Goal: Find specific page/section: Find specific page/section

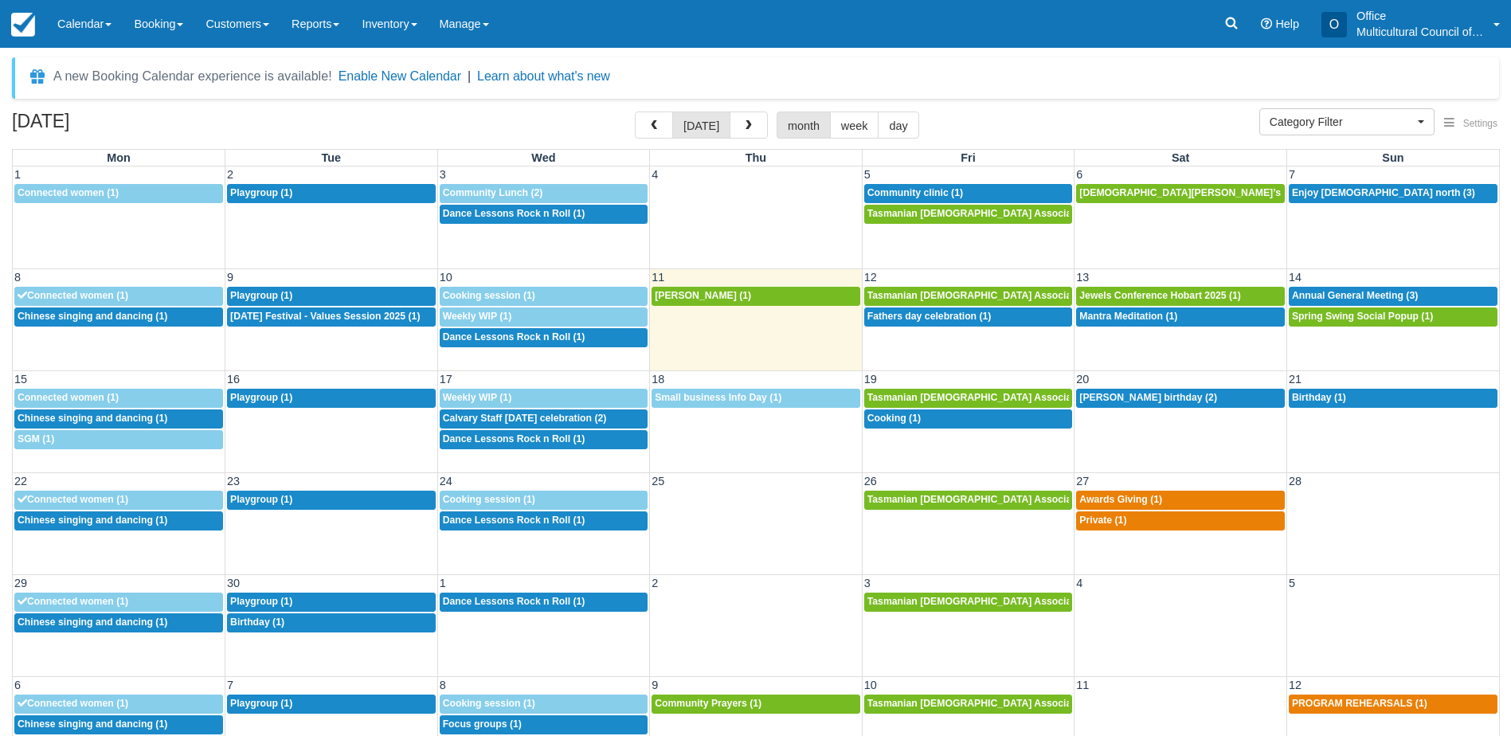
select select
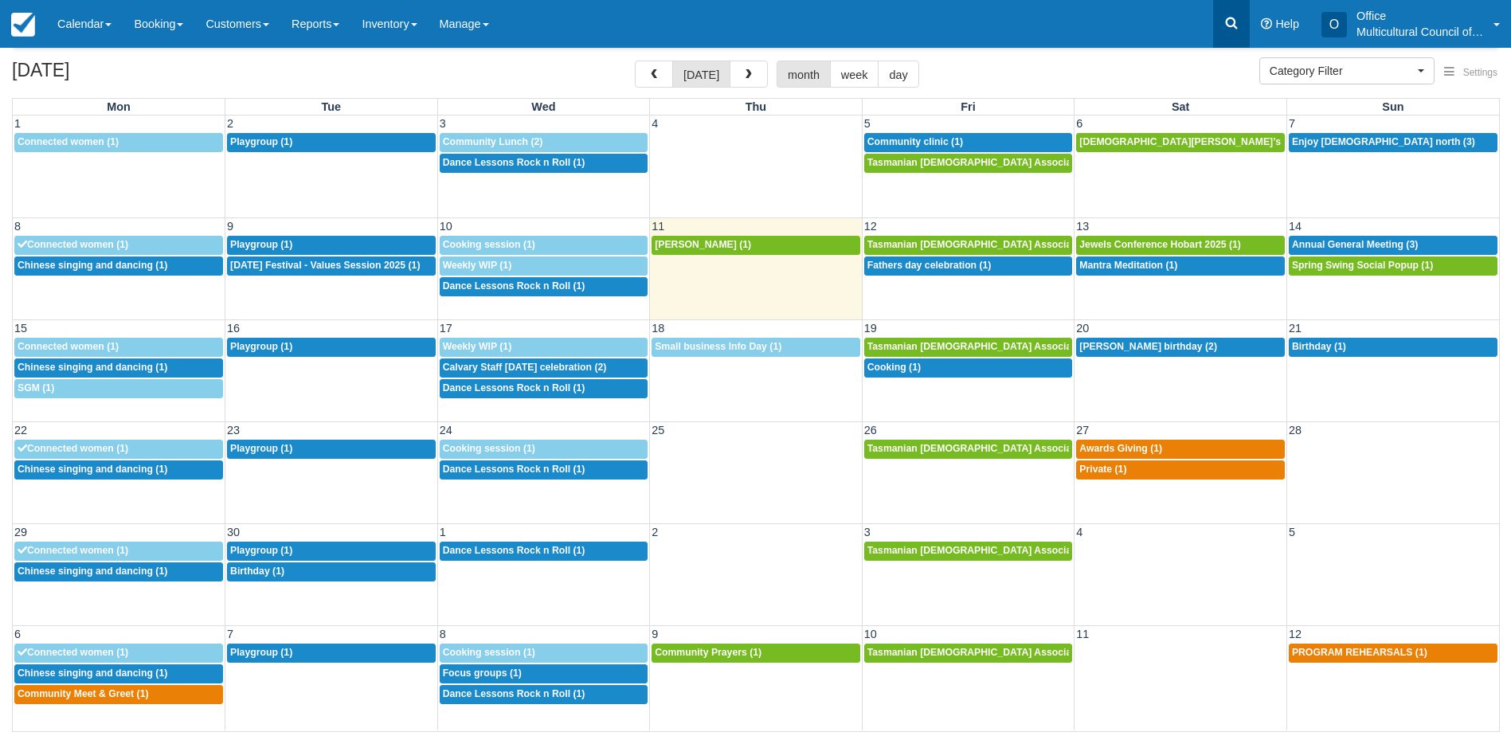
click at [1239, 17] on link at bounding box center [1231, 24] width 37 height 48
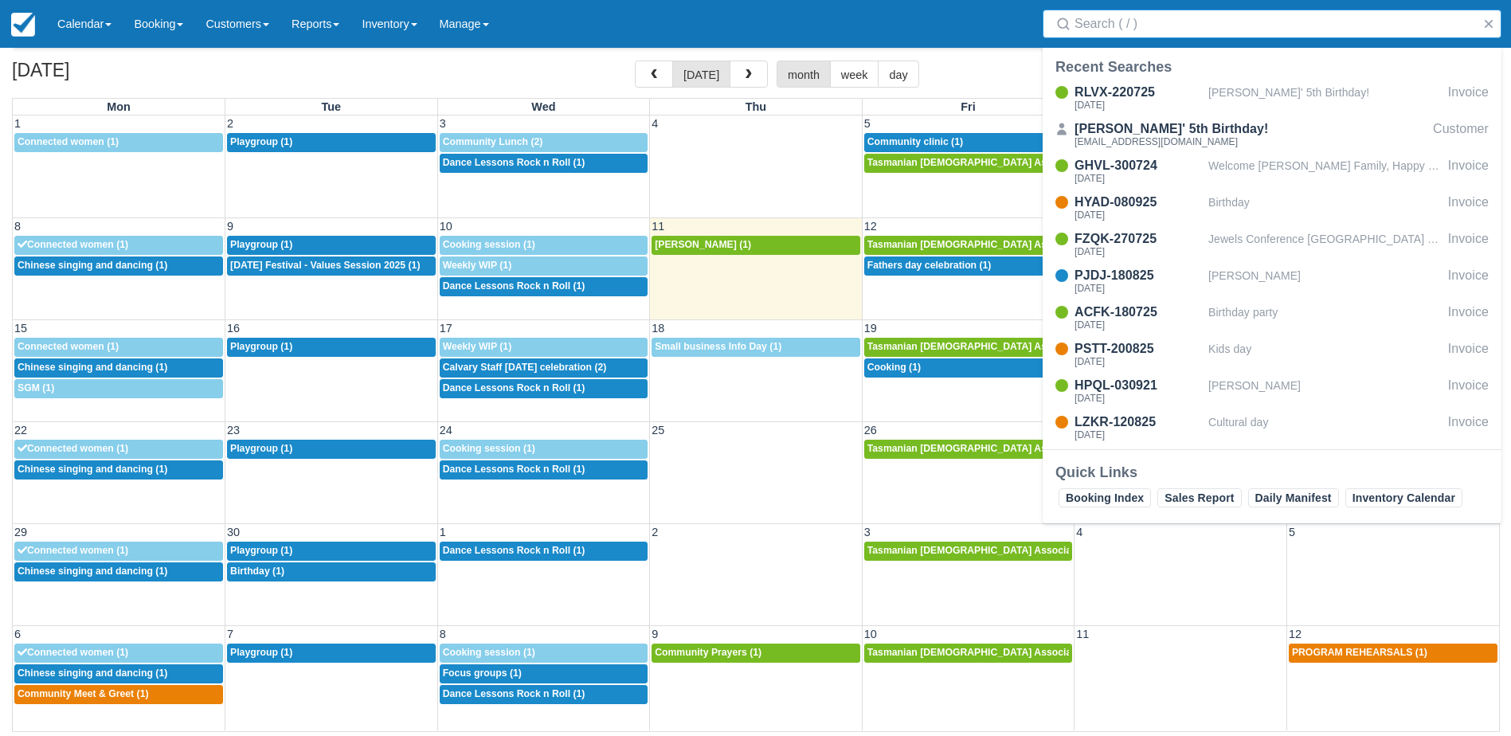
click at [1167, 30] on input "Search" at bounding box center [1274, 24] width 401 height 29
click at [1171, 29] on input "Search" at bounding box center [1274, 24] width 401 height 29
paste input "Brahma kumari"
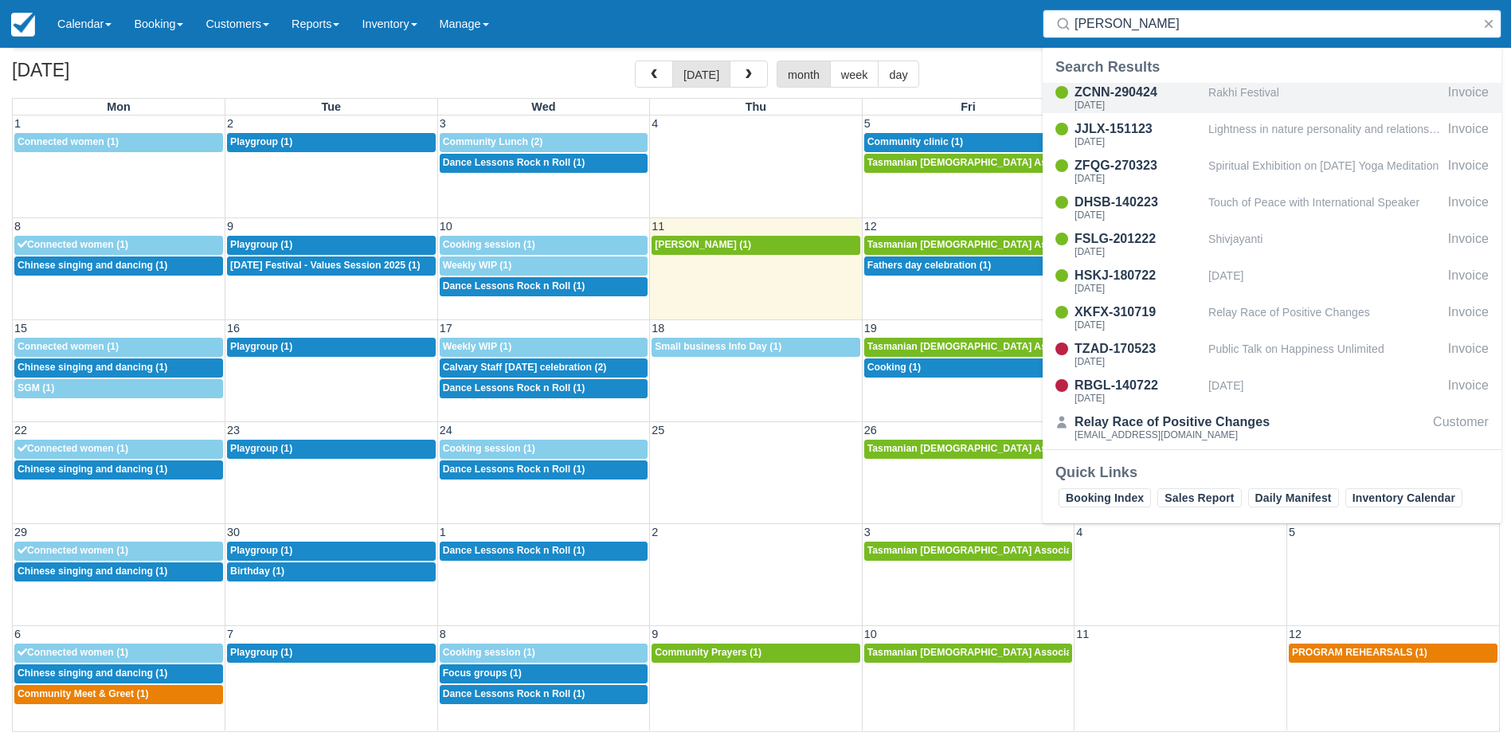
type input "Brahma kumari"
click at [1186, 100] on div "Sat Aug 17 2024" at bounding box center [1137, 105] width 127 height 10
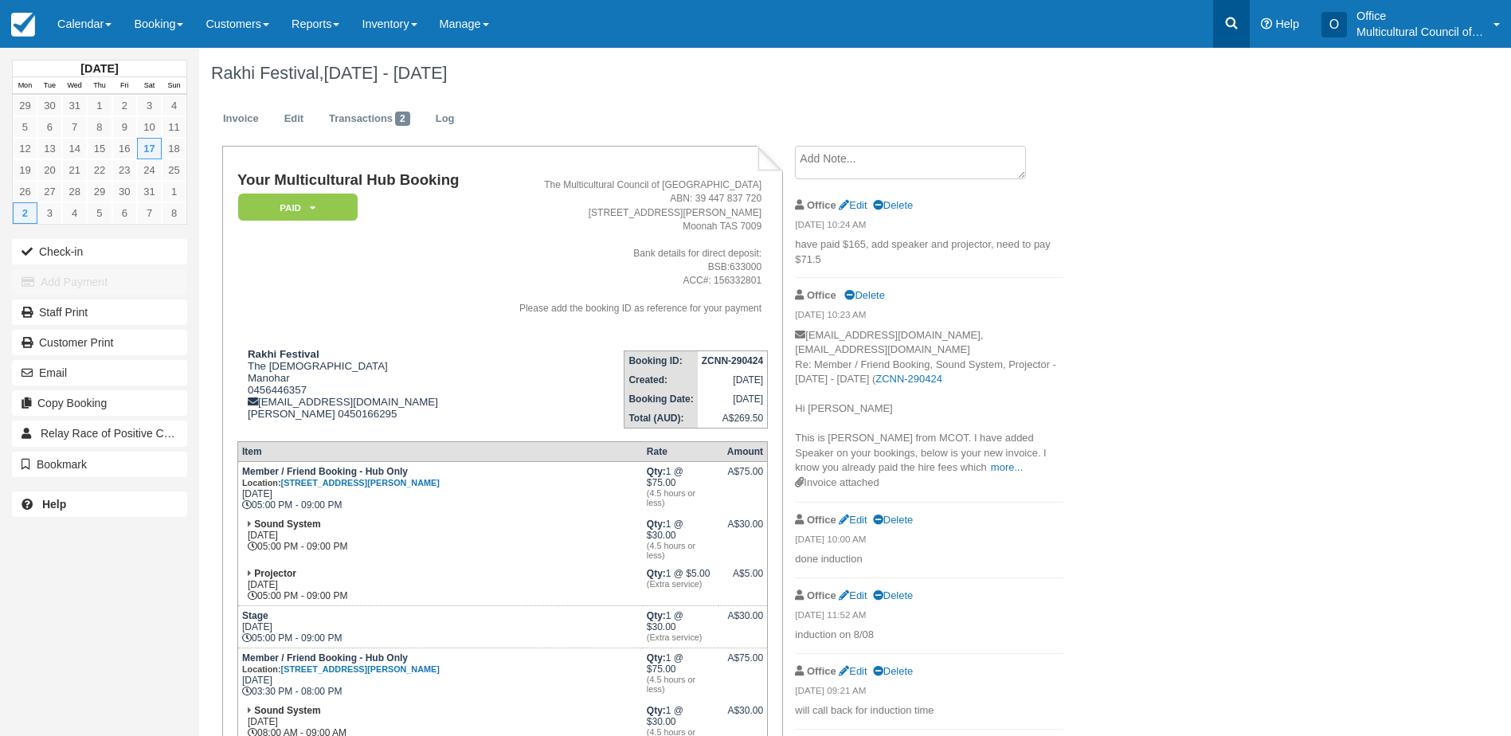
click at [1226, 18] on icon at bounding box center [1231, 23] width 16 height 16
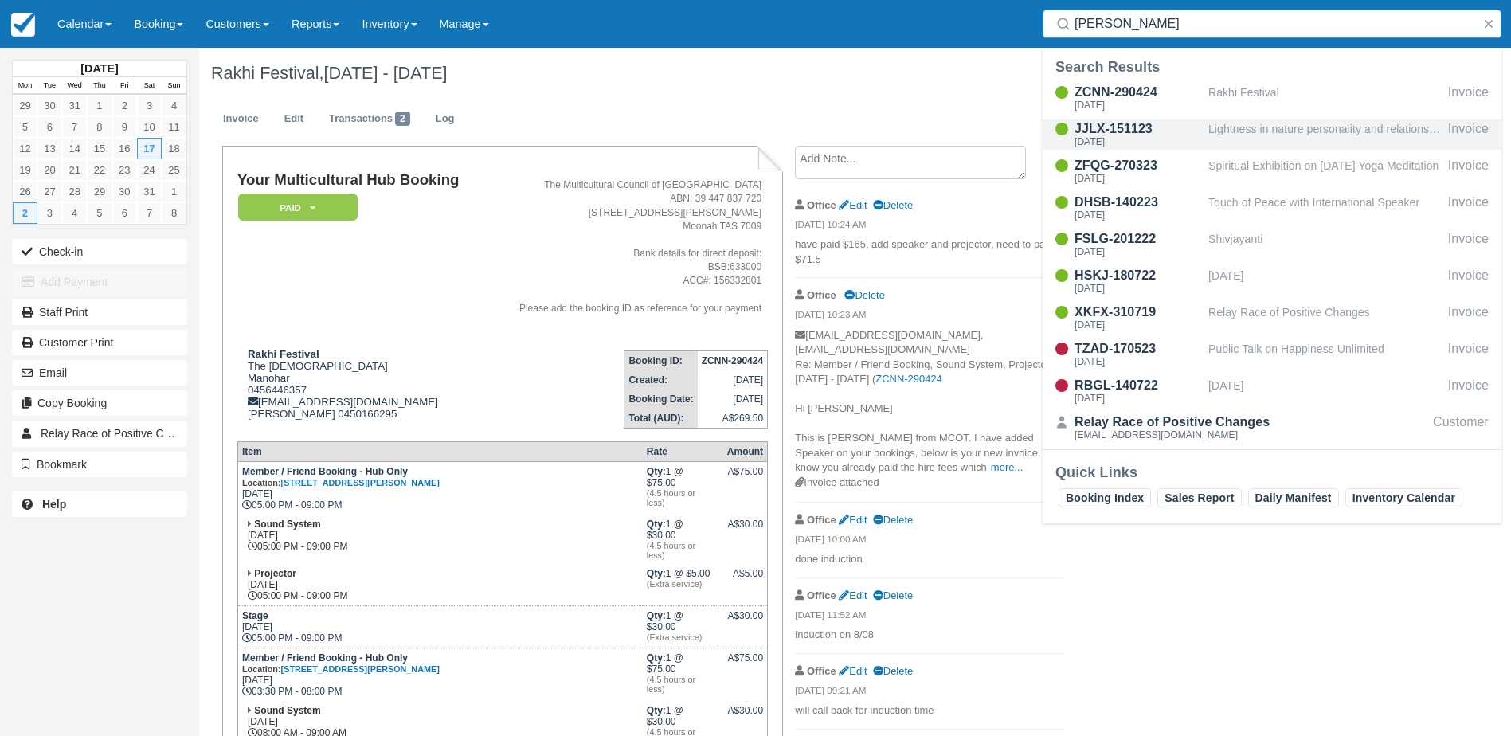
type input "[PERSON_NAME]"
click at [1167, 134] on div "JJLX-151123" at bounding box center [1137, 128] width 127 height 19
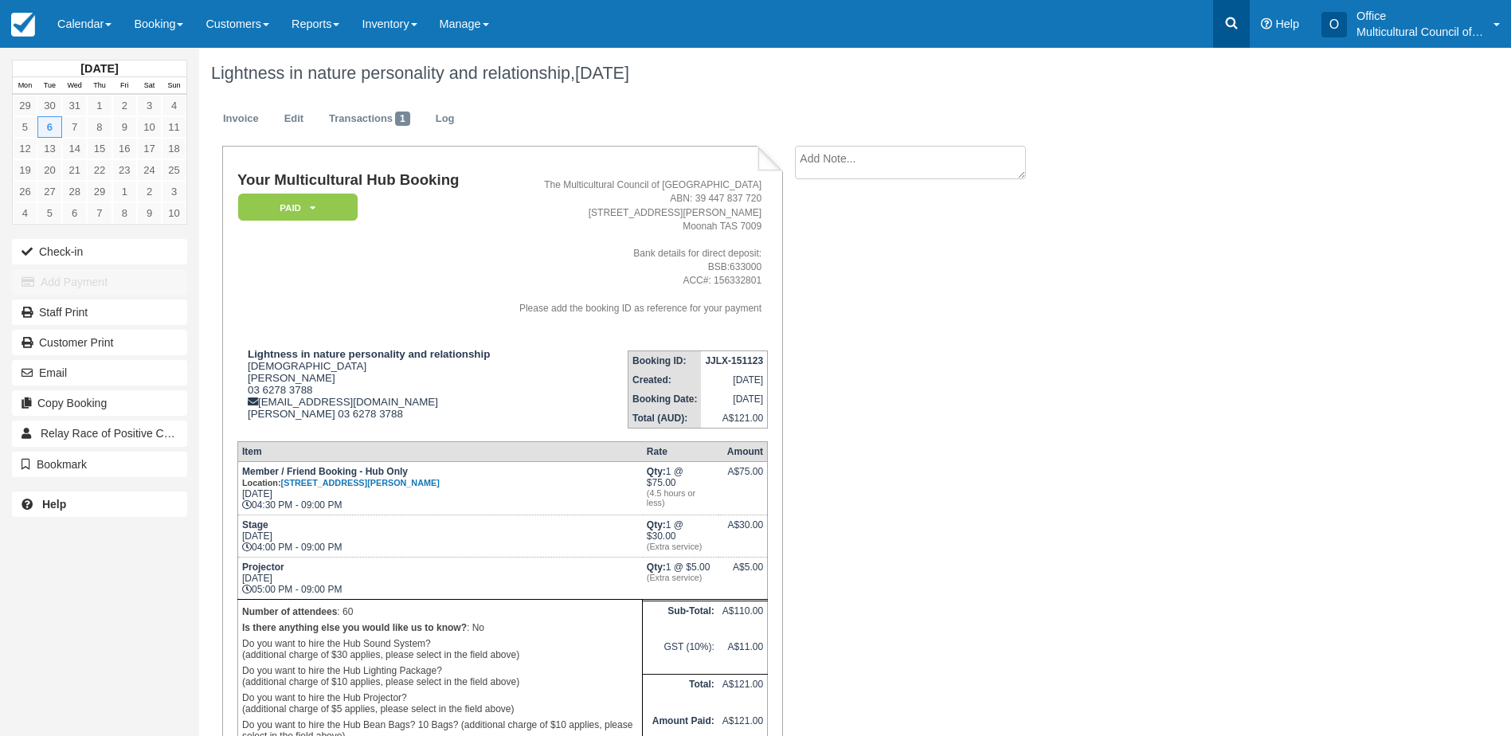
click at [1224, 24] on icon at bounding box center [1231, 23] width 16 height 16
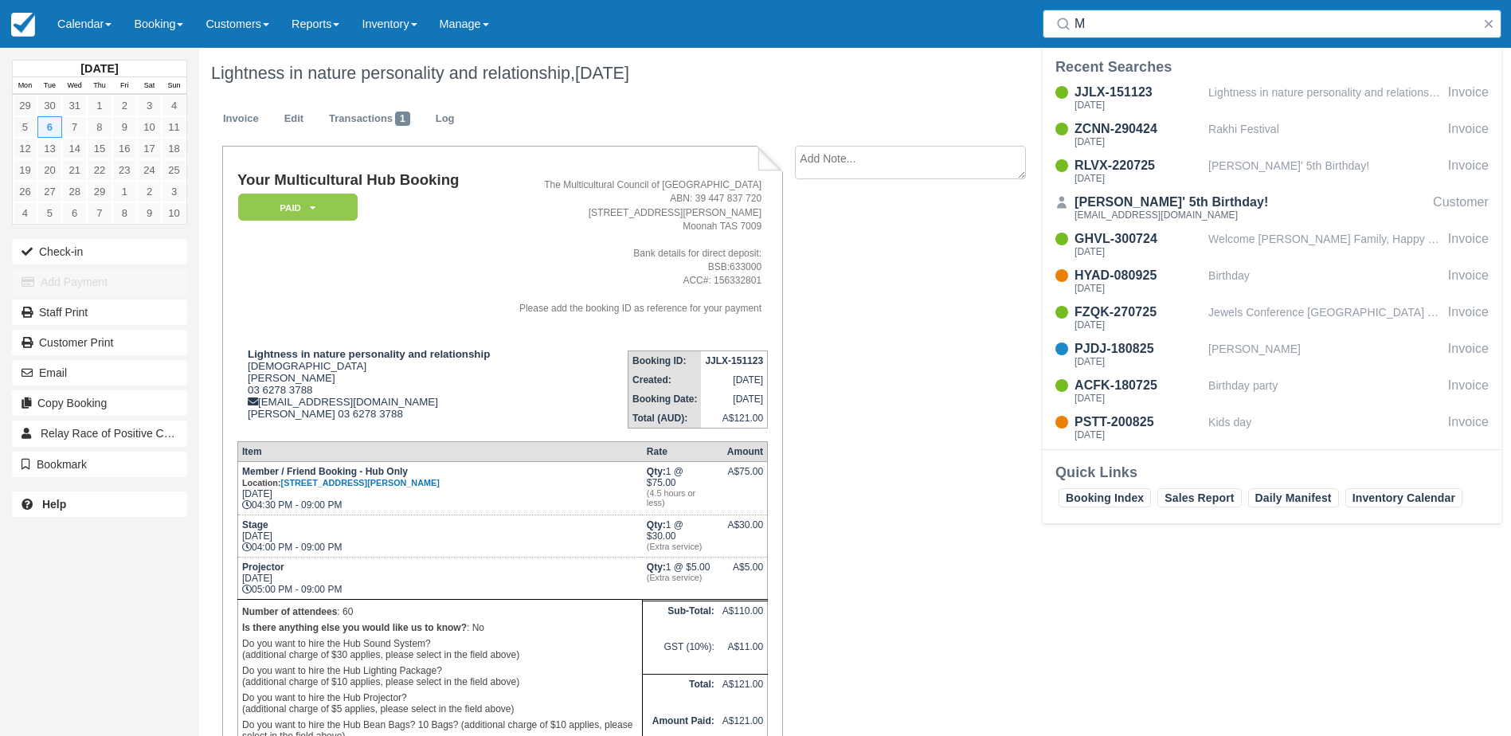
click at [1193, 25] on input "M" at bounding box center [1274, 24] width 401 height 29
click at [1149, 21] on input "M" at bounding box center [1274, 24] width 401 height 29
drag, startPoint x: 1149, startPoint y: 21, endPoint x: 1057, endPoint y: 22, distance: 91.6
click at [1057, 22] on div "M" at bounding box center [1271, 24] width 459 height 29
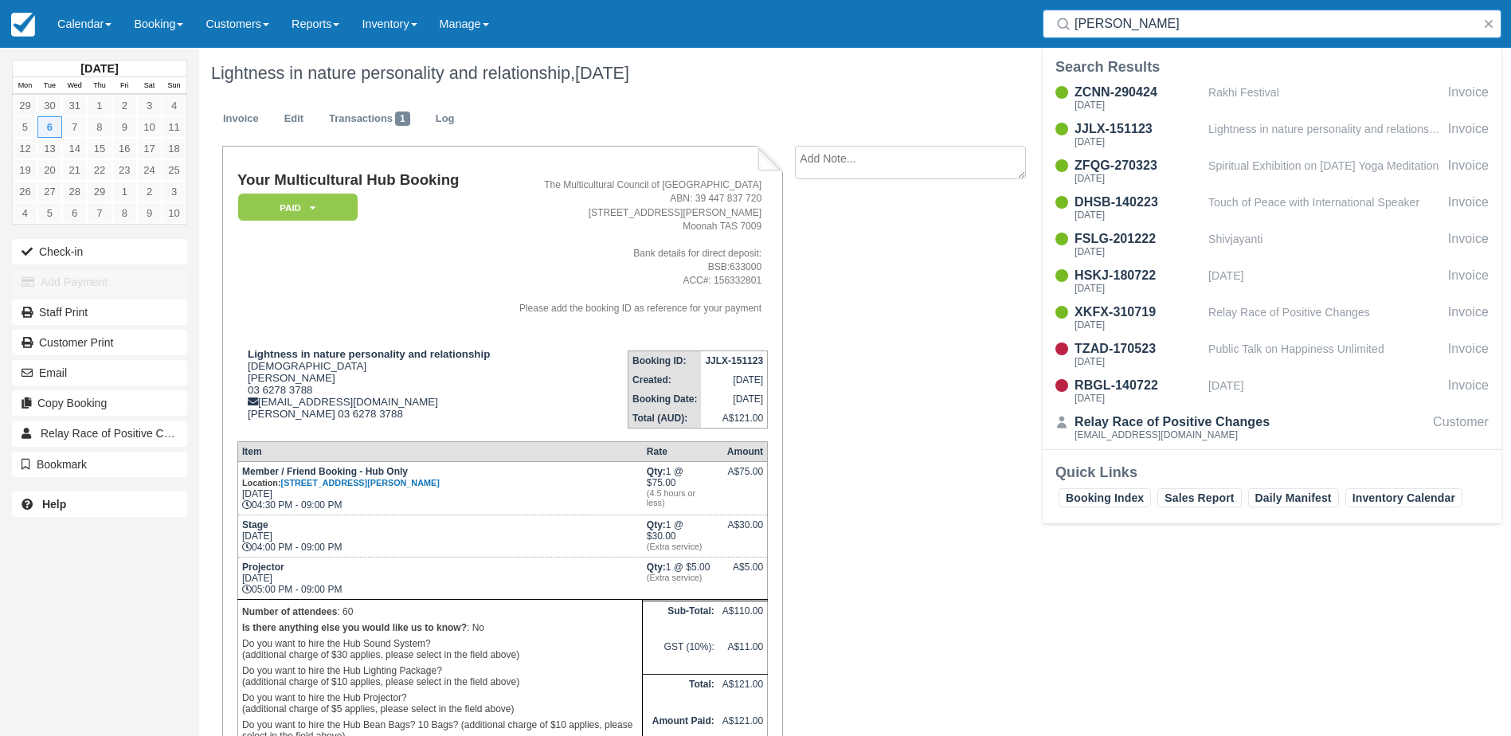
drag, startPoint x: 1182, startPoint y: 25, endPoint x: 1082, endPoint y: 10, distance: 100.6
click at [1082, 10] on input "Brahma kumari" at bounding box center [1274, 24] width 401 height 29
type input "B"
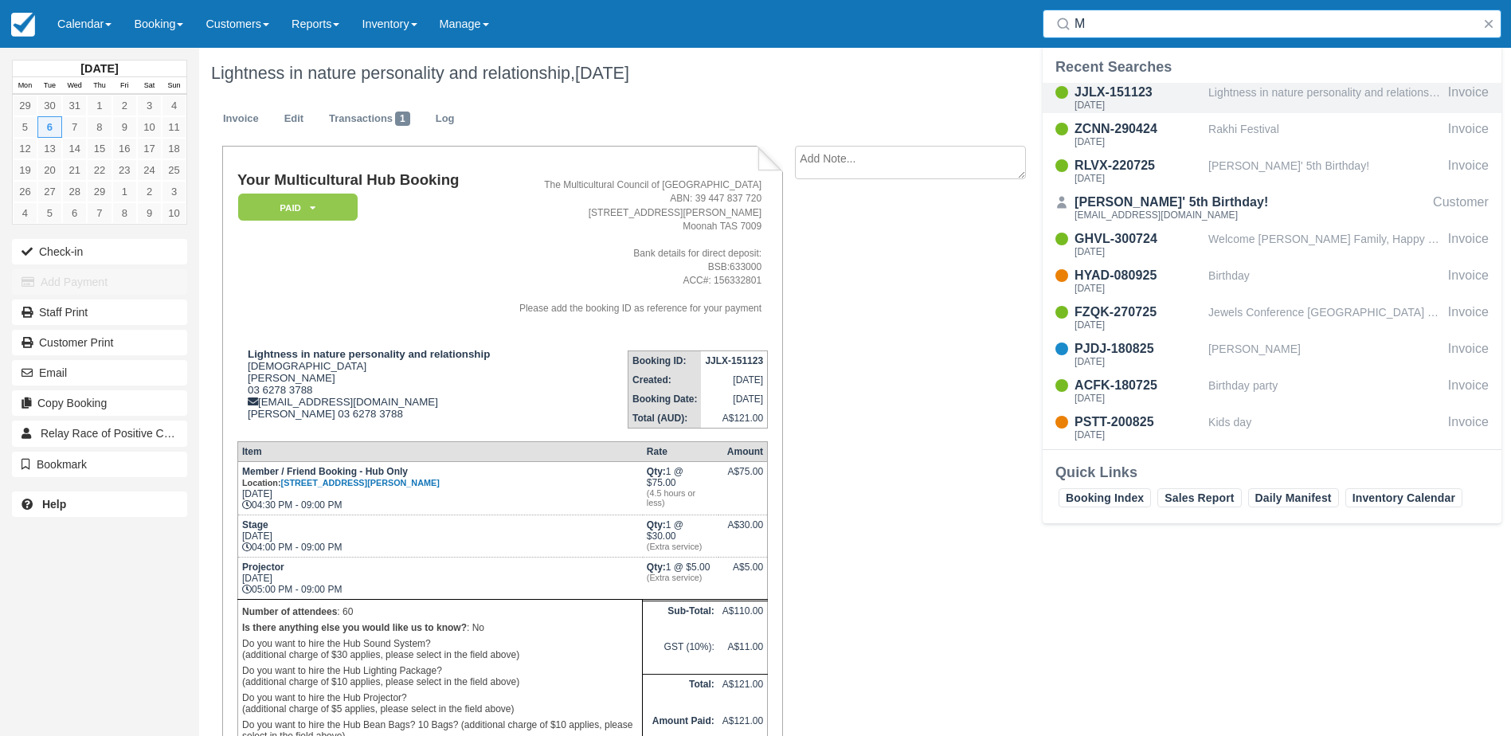
type input "M"
click at [1128, 94] on div "JJLX-151123" at bounding box center [1137, 92] width 127 height 19
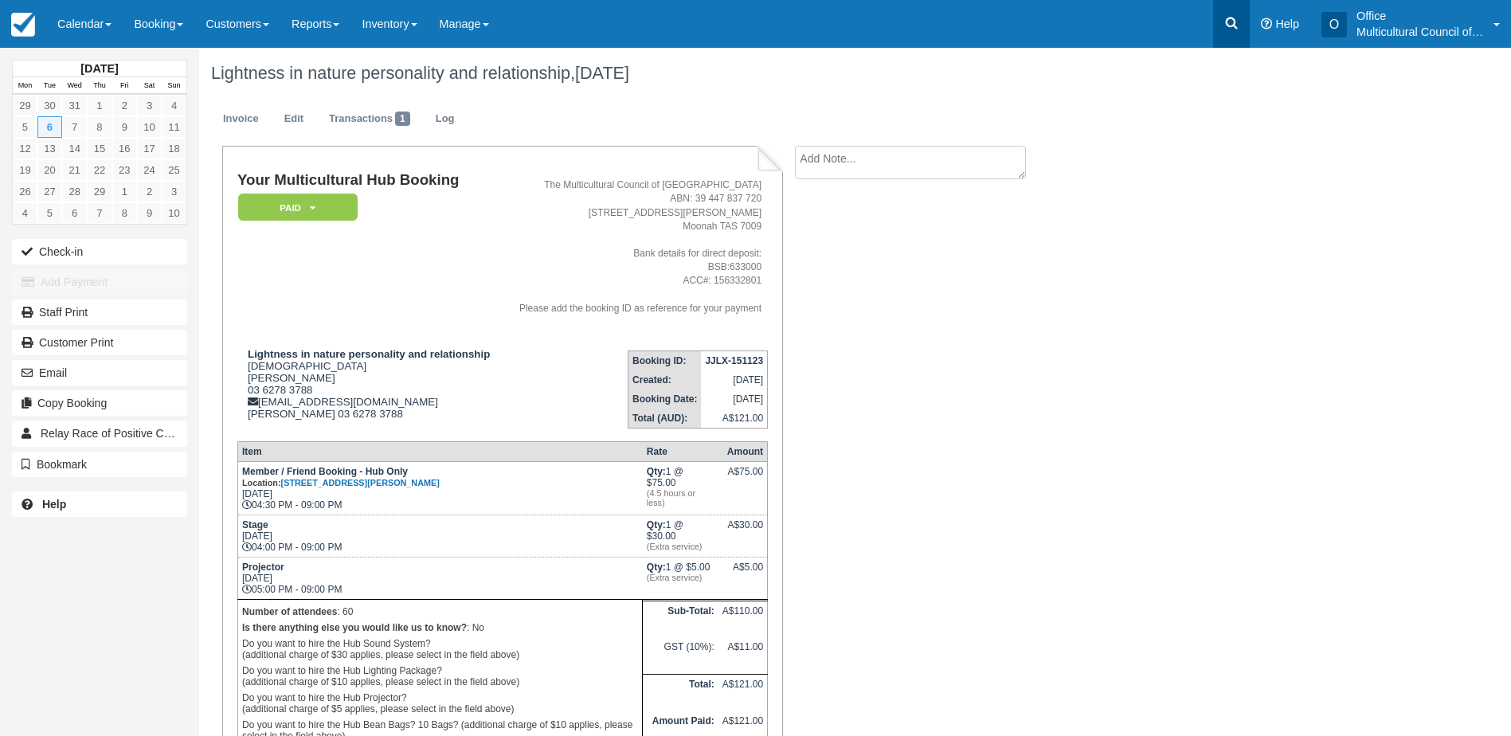
click at [1229, 19] on icon at bounding box center [1231, 23] width 16 height 16
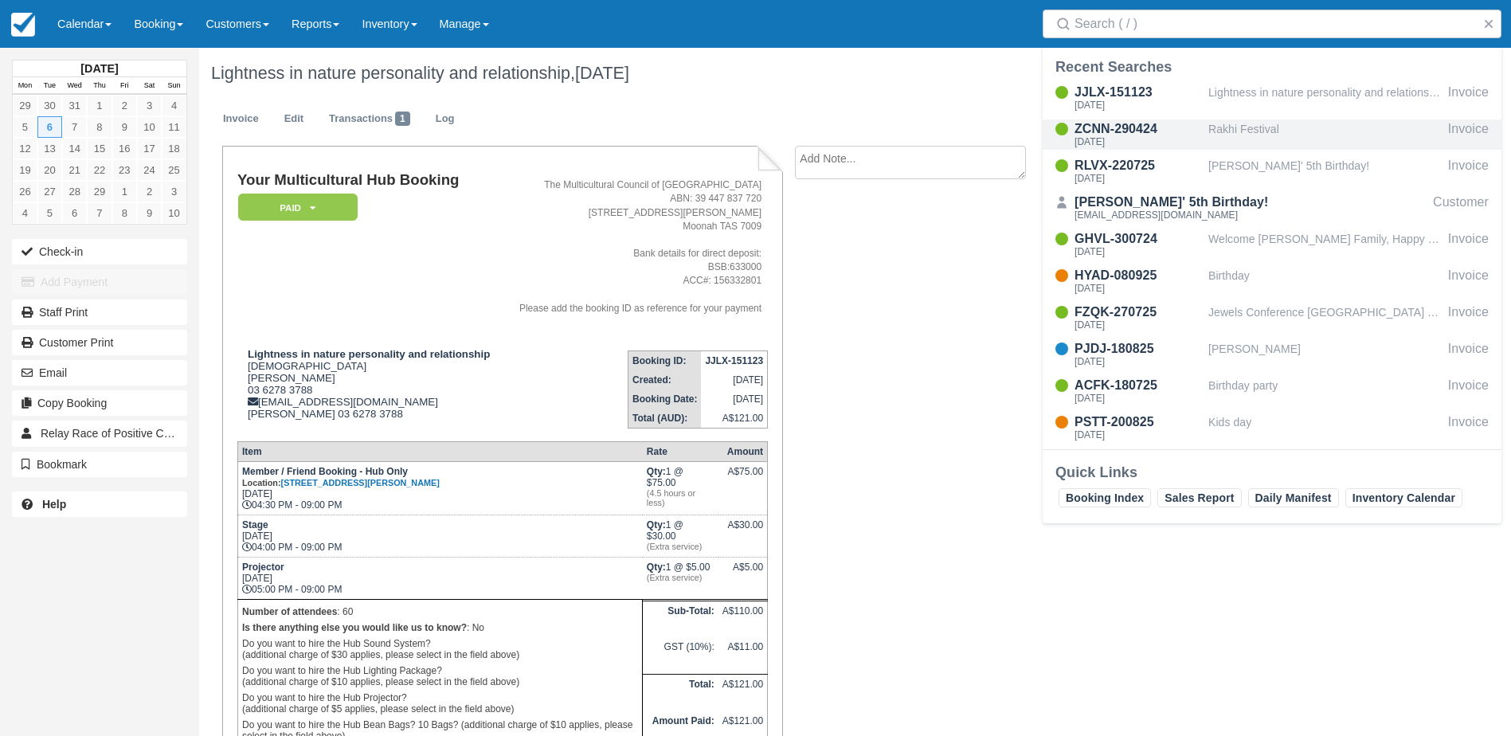
click at [1219, 121] on div "Rakhi Festival" at bounding box center [1324, 134] width 233 height 30
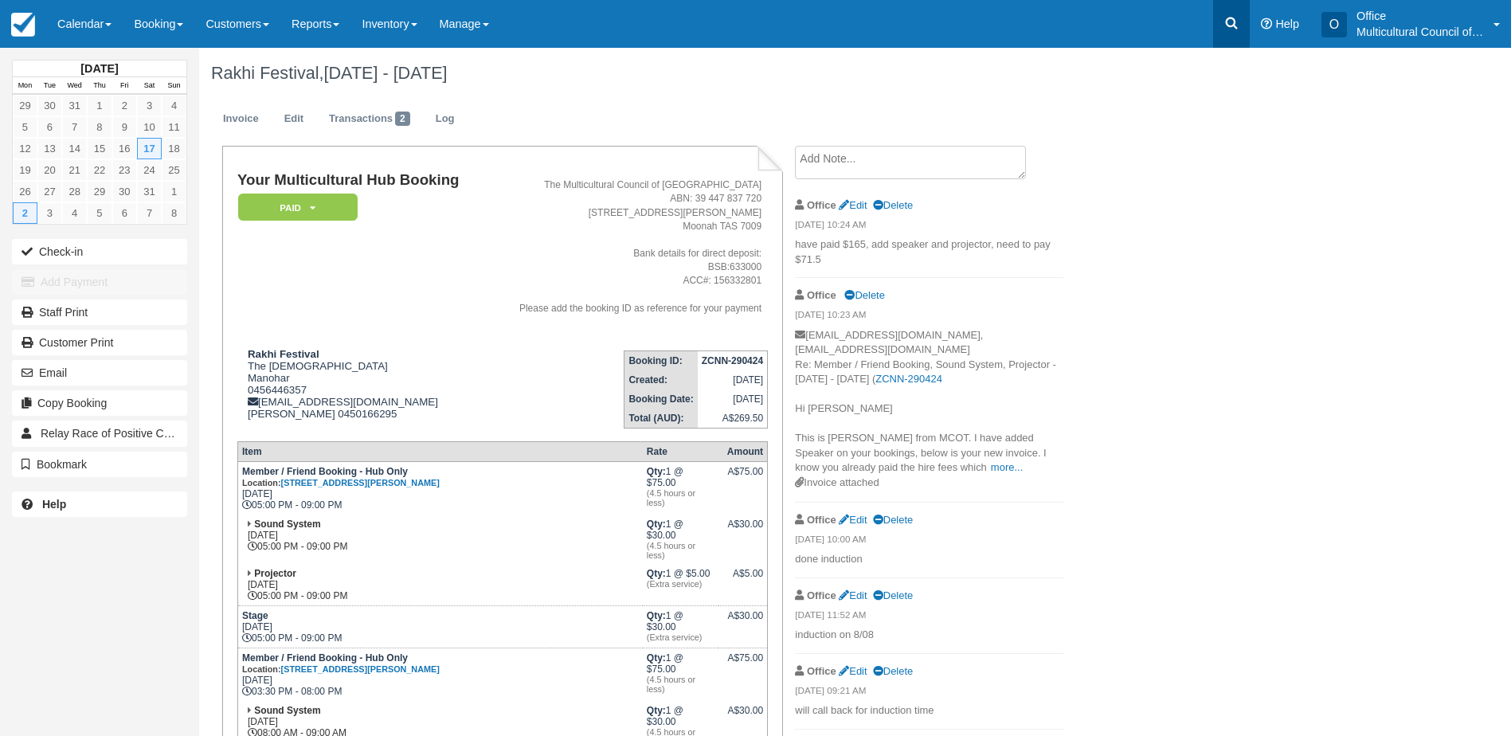
click at [1239, 21] on link at bounding box center [1231, 24] width 37 height 48
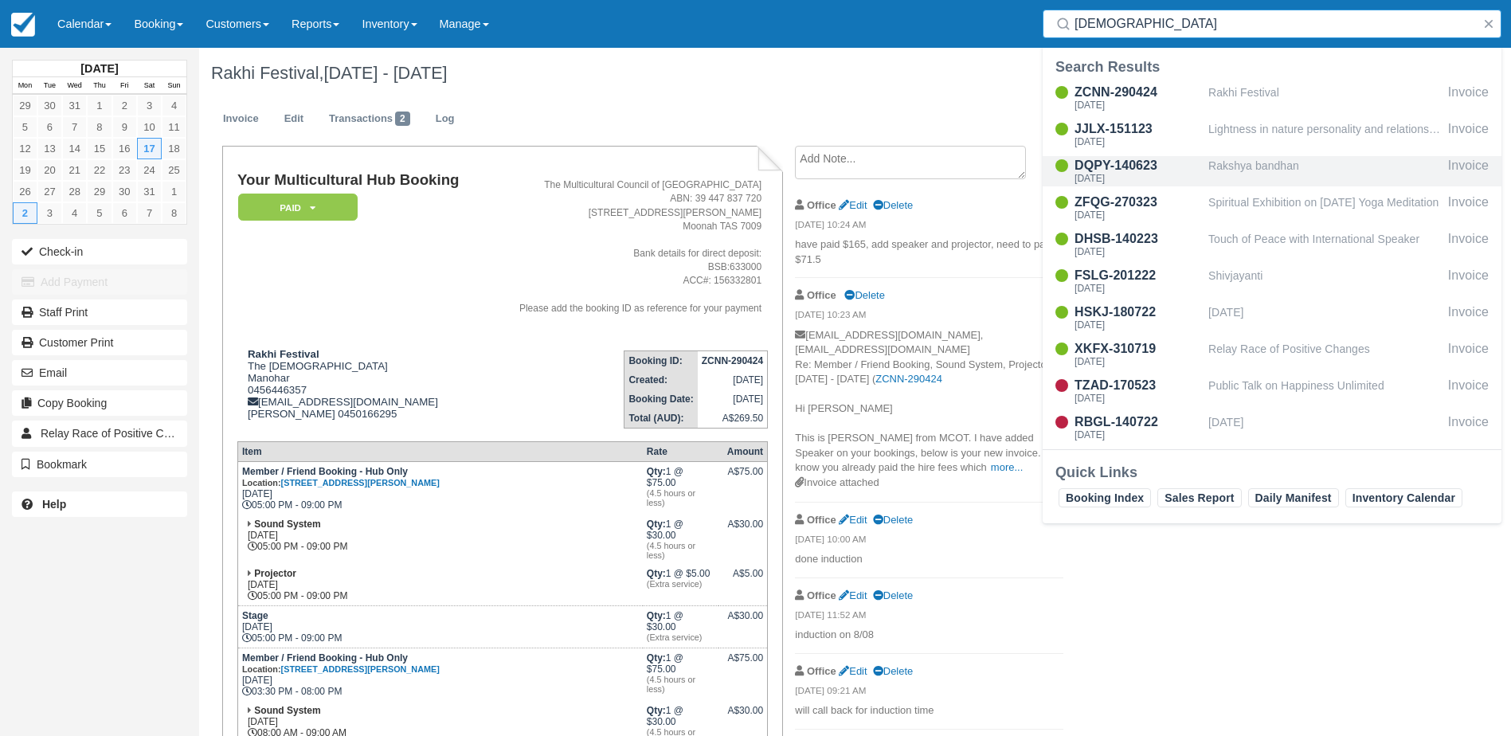
type input "brahma"
click at [1236, 166] on div "Rakshya bandhan" at bounding box center [1324, 171] width 233 height 30
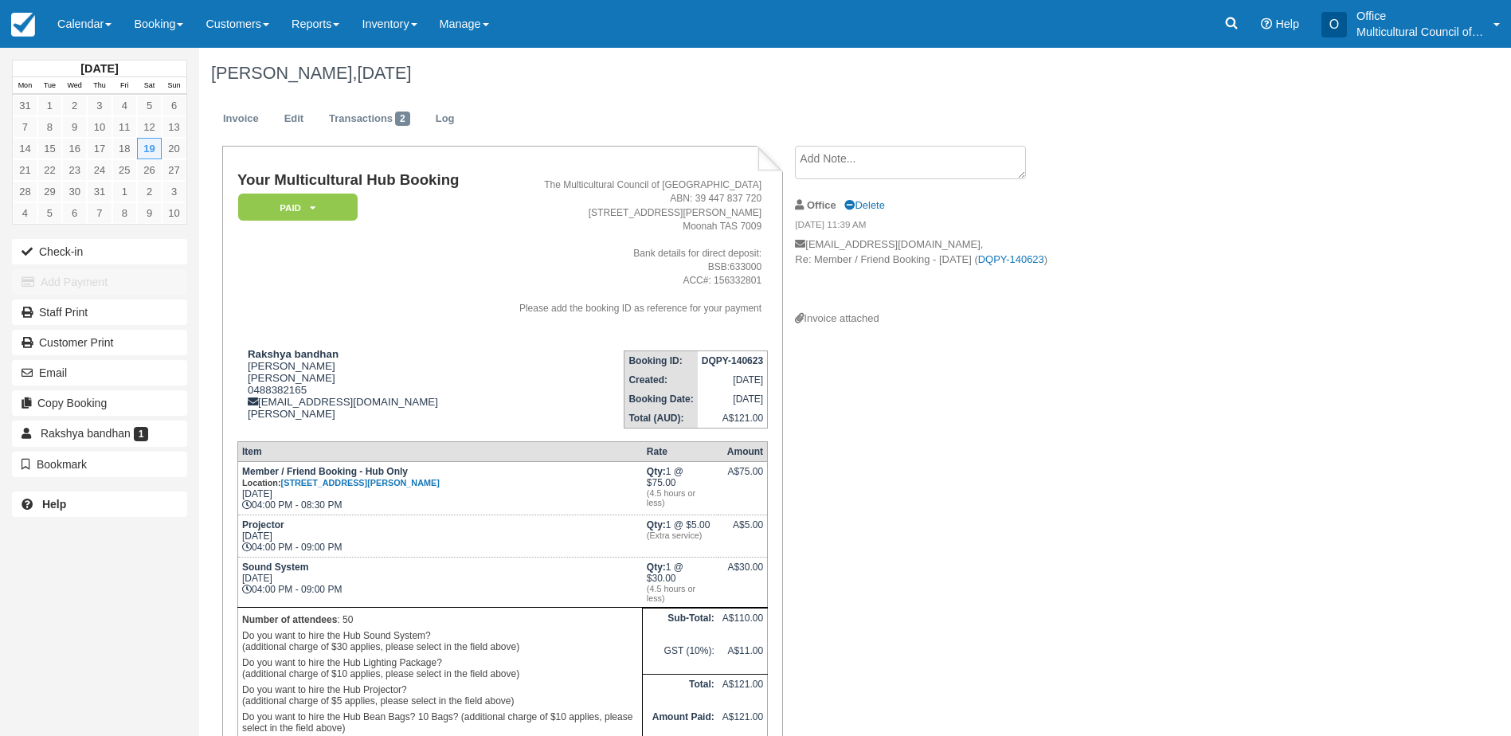
click at [639, 102] on ul "Invoice Edit Transactions 2 Log" at bounding box center [765, 123] width 1109 height 48
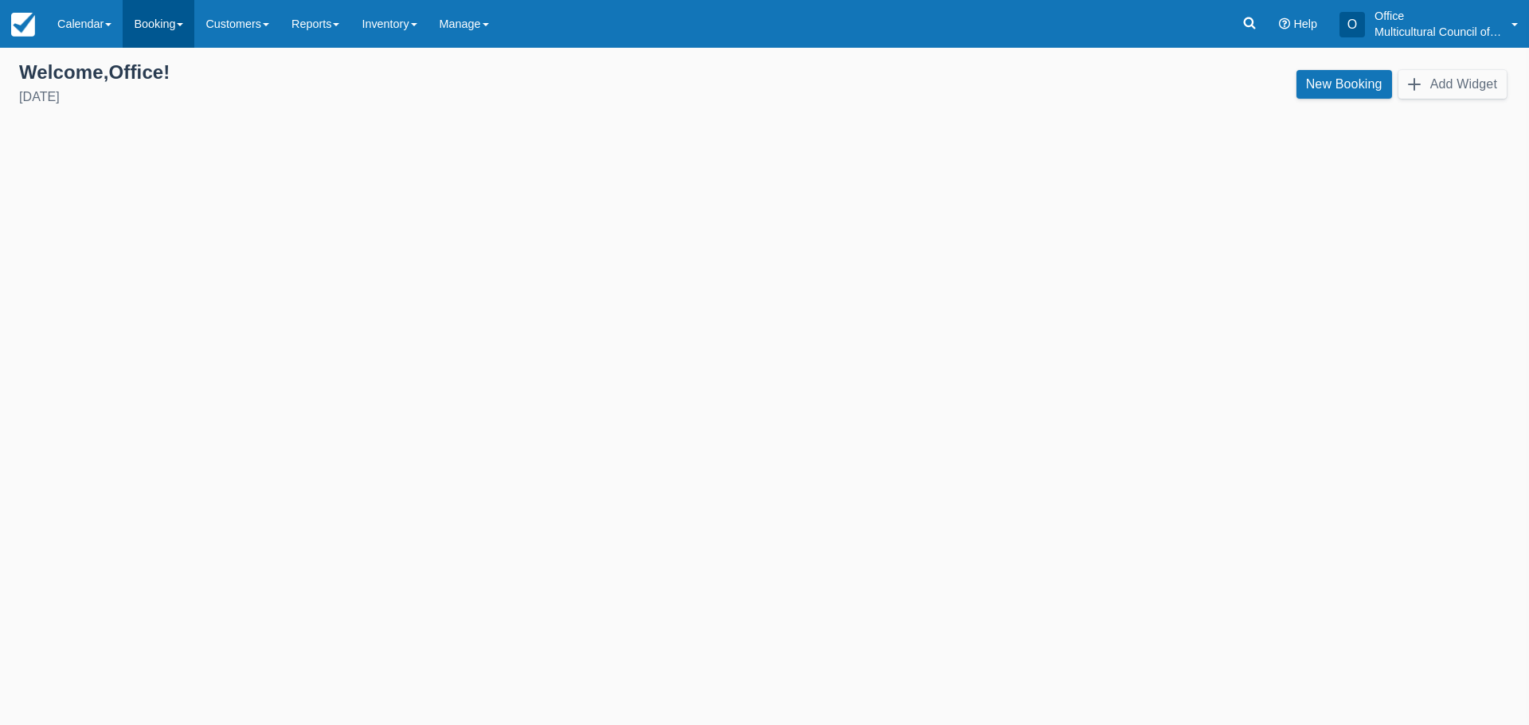
click at [165, 21] on link "Booking" at bounding box center [159, 24] width 72 height 48
click at [173, 69] on link "Daily Manifest" at bounding box center [186, 68] width 126 height 33
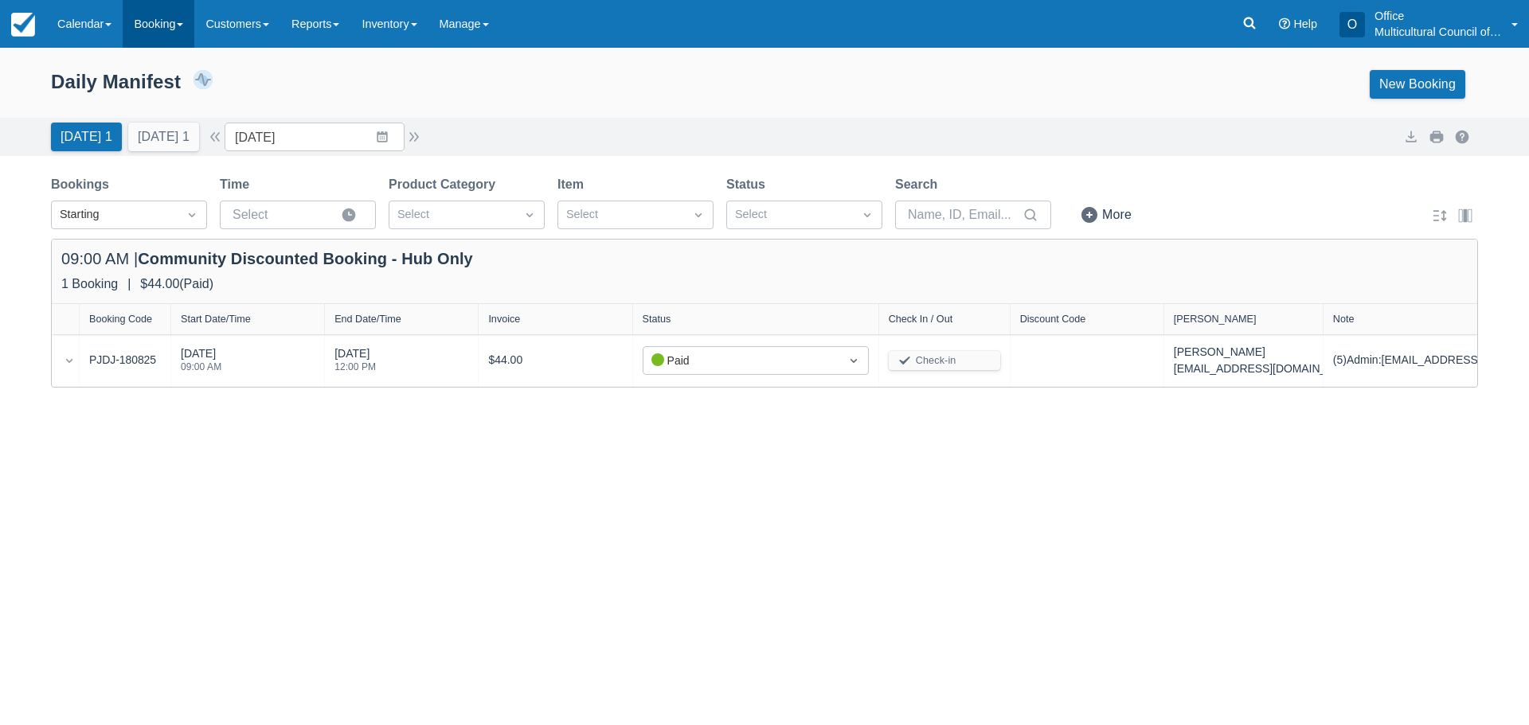
click at [149, 18] on link "Booking" at bounding box center [159, 24] width 72 height 48
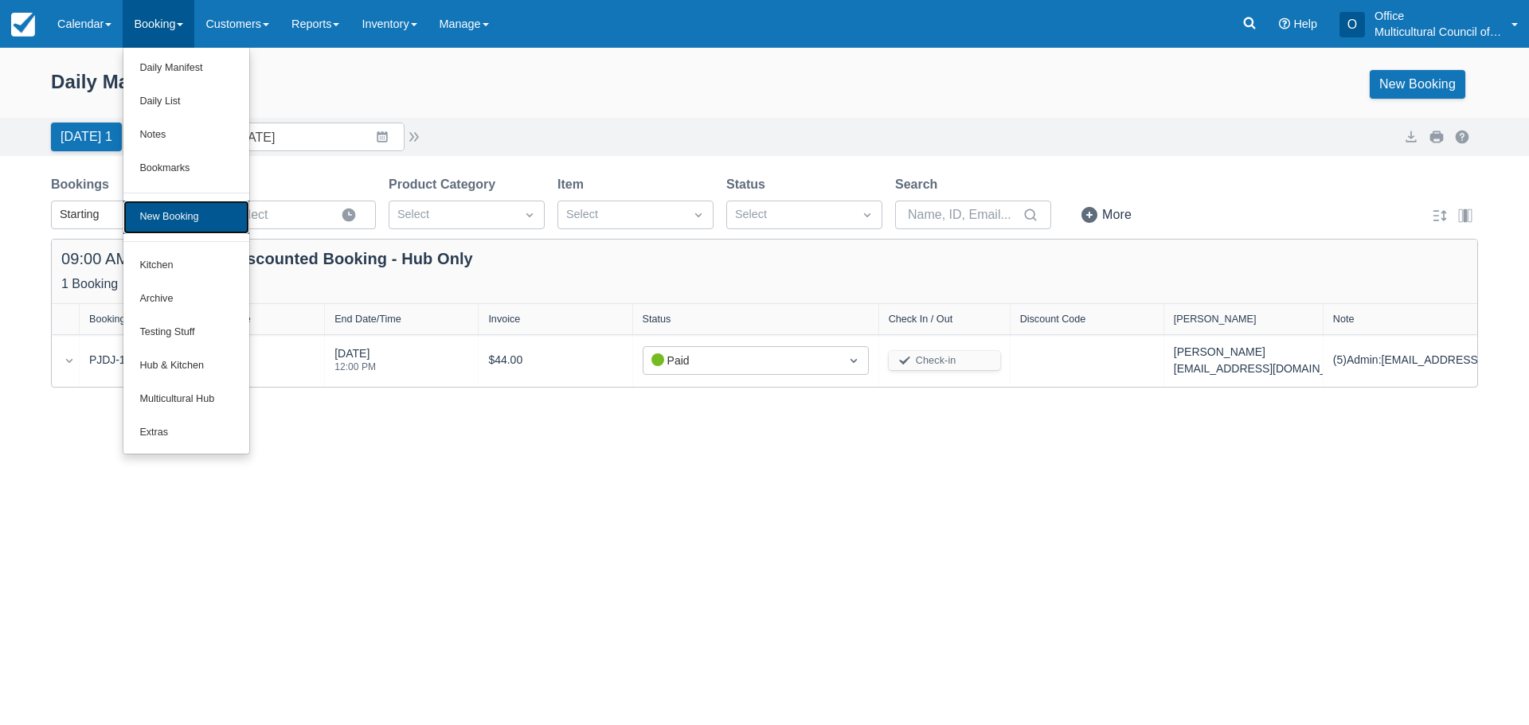
click at [201, 217] on link "New Booking" at bounding box center [186, 217] width 126 height 33
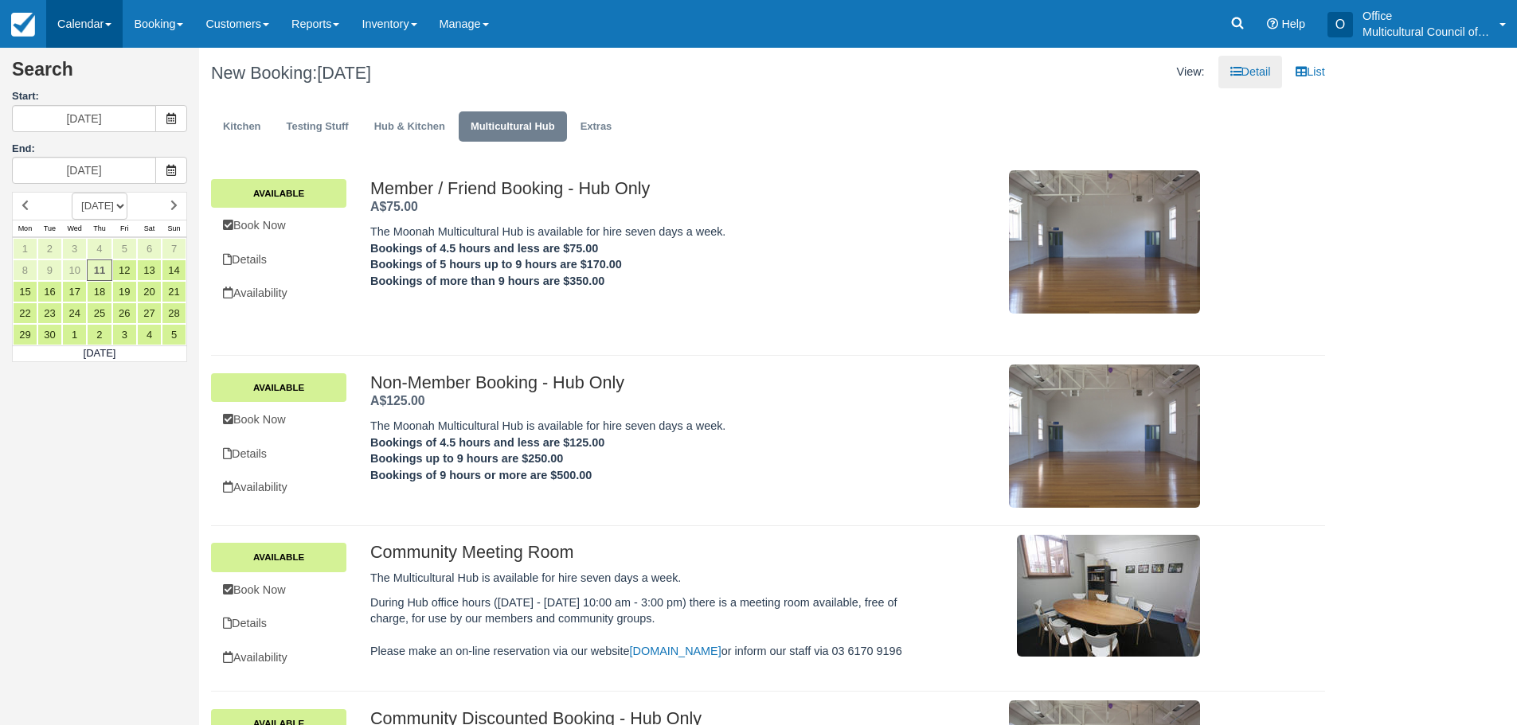
click at [92, 14] on link "Calendar" at bounding box center [84, 24] width 76 height 48
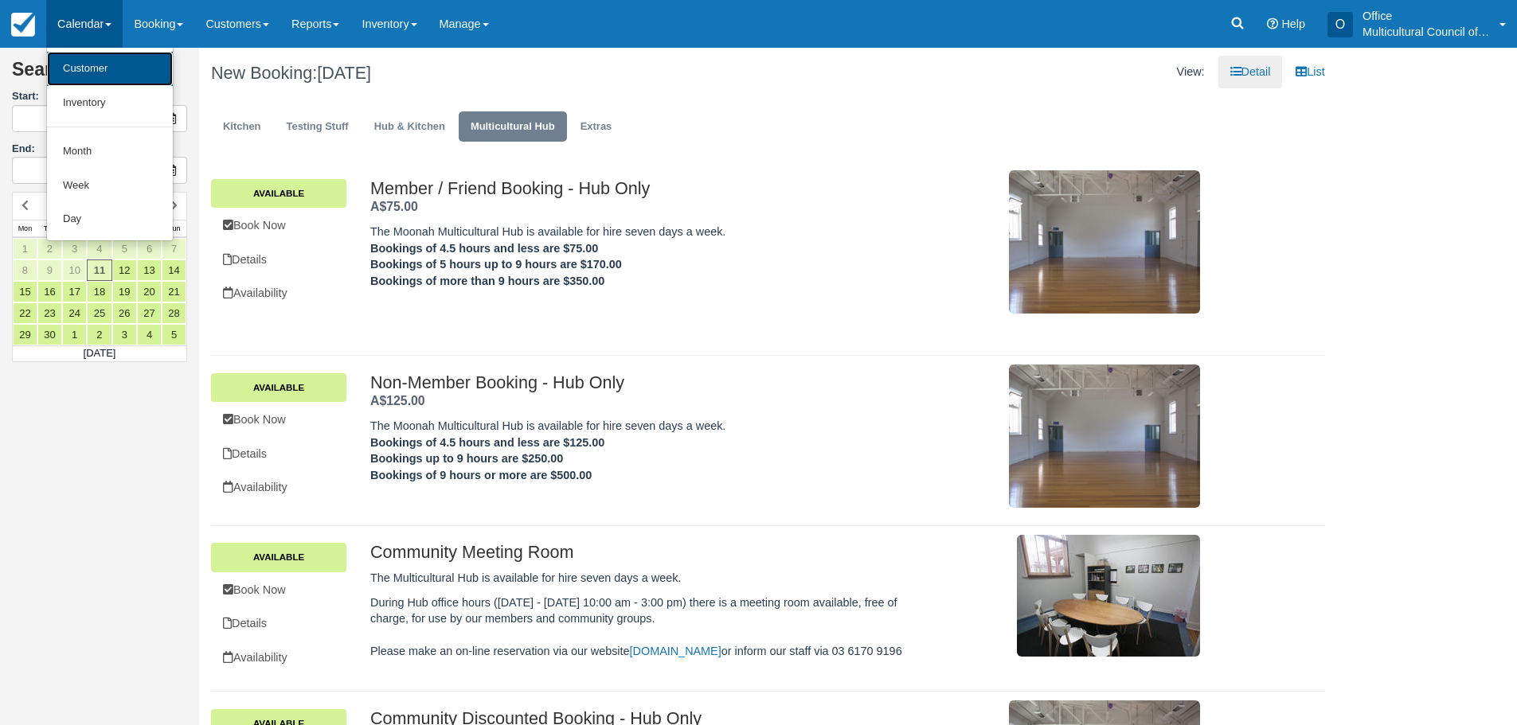
click at [84, 64] on link "Customer" at bounding box center [110, 69] width 126 height 34
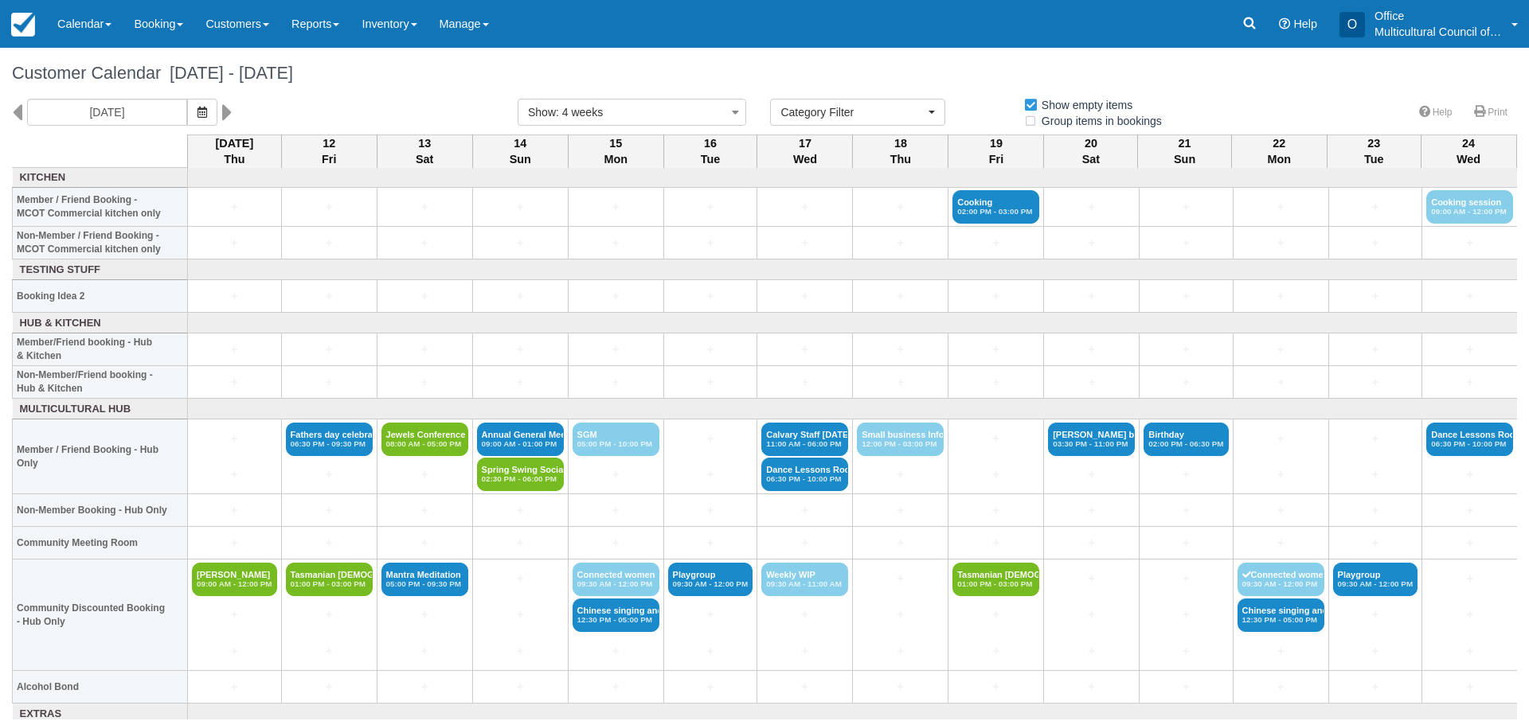
select select
